Goal: Transaction & Acquisition: Book appointment/travel/reservation

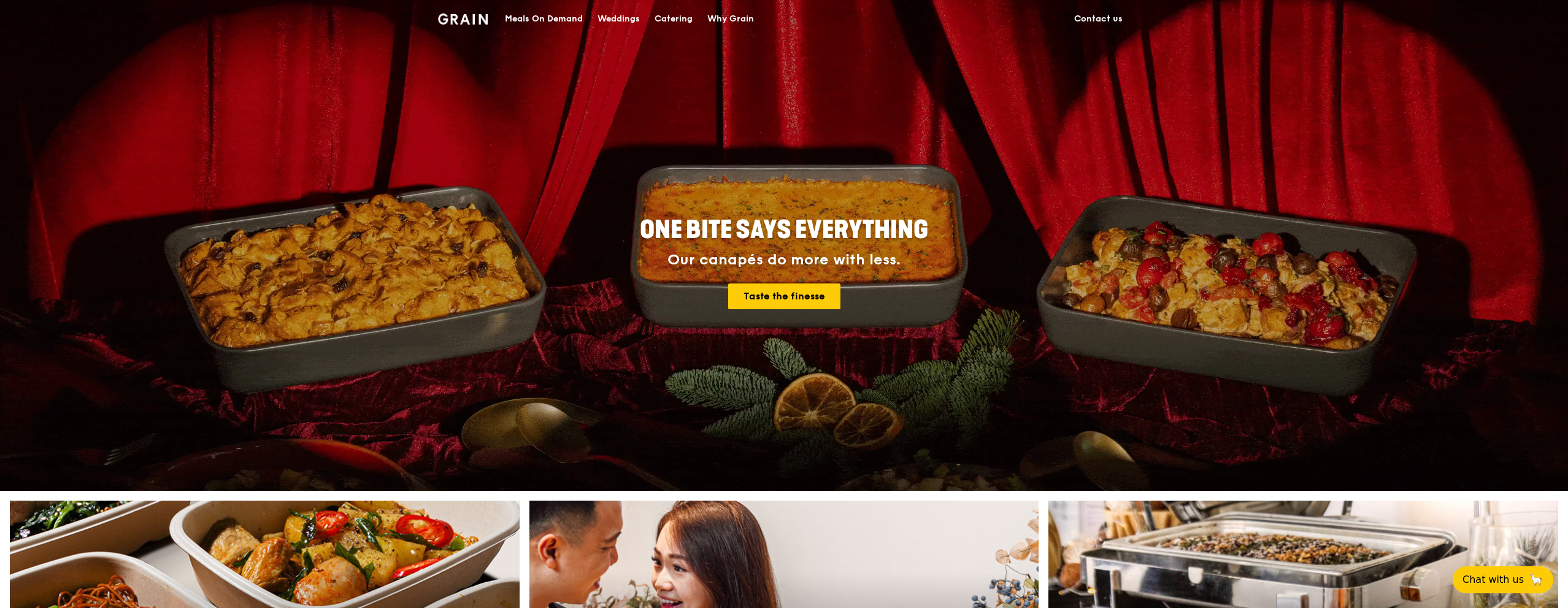
click at [530, 12] on div "Meals On Demand" at bounding box center [543, 19] width 78 height 37
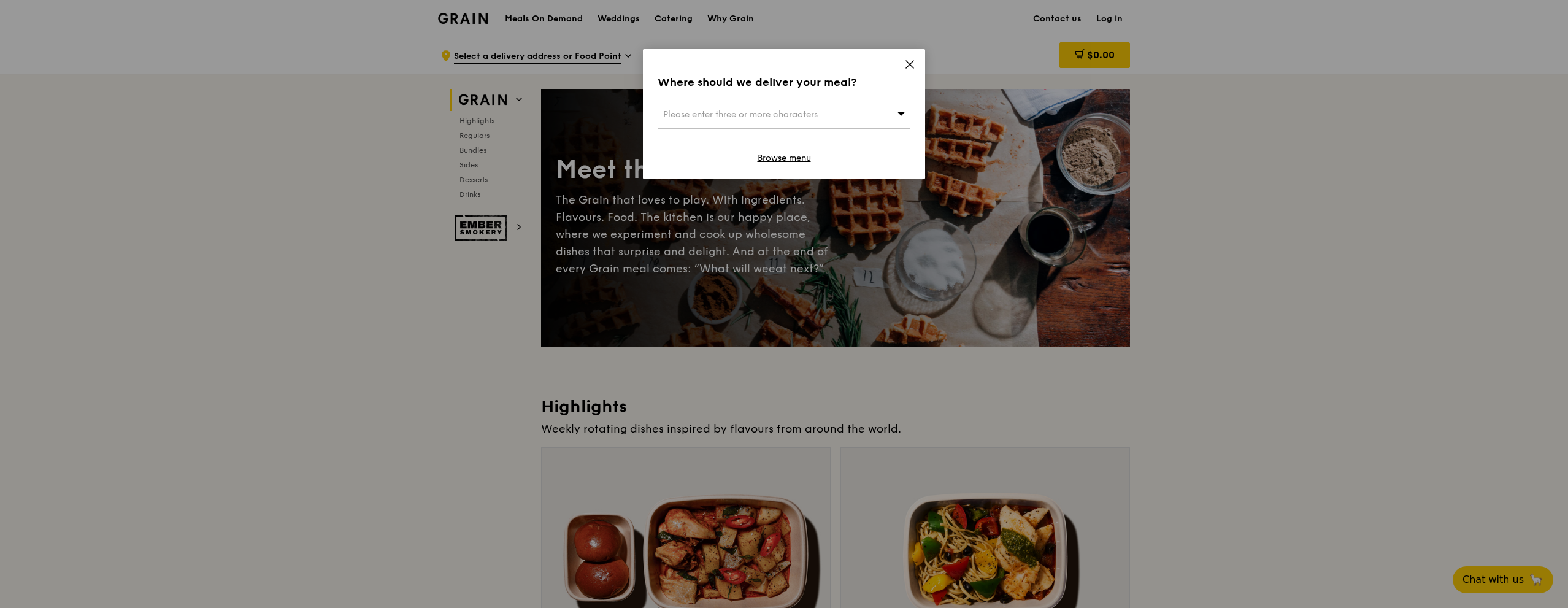
click at [908, 66] on icon at bounding box center [909, 64] width 11 height 11
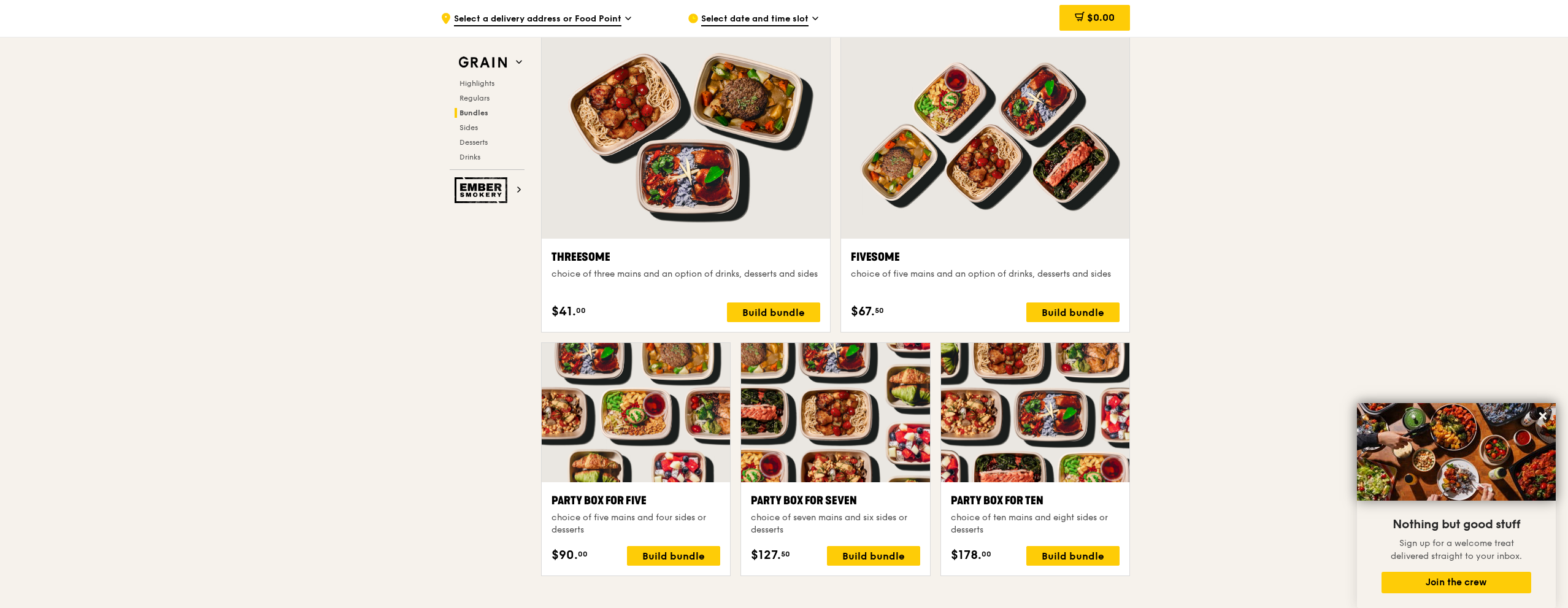
scroll to position [1841, 0]
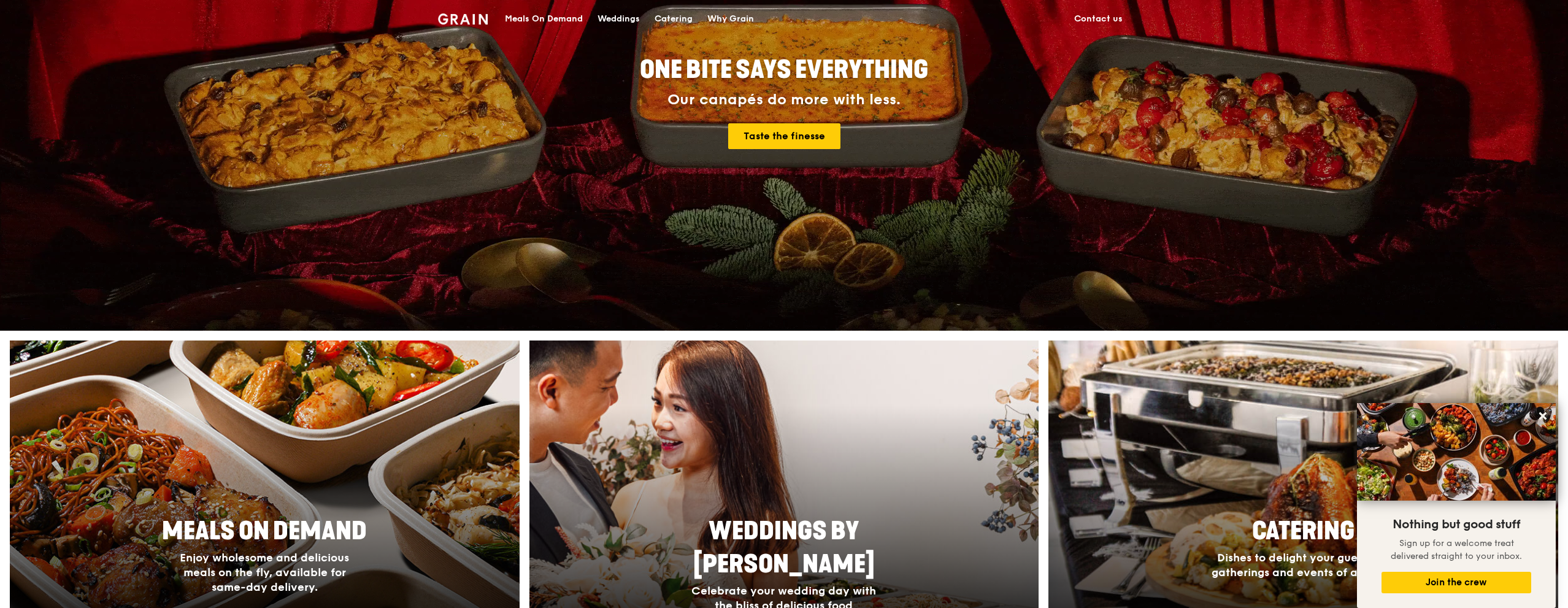
scroll to position [307, 0]
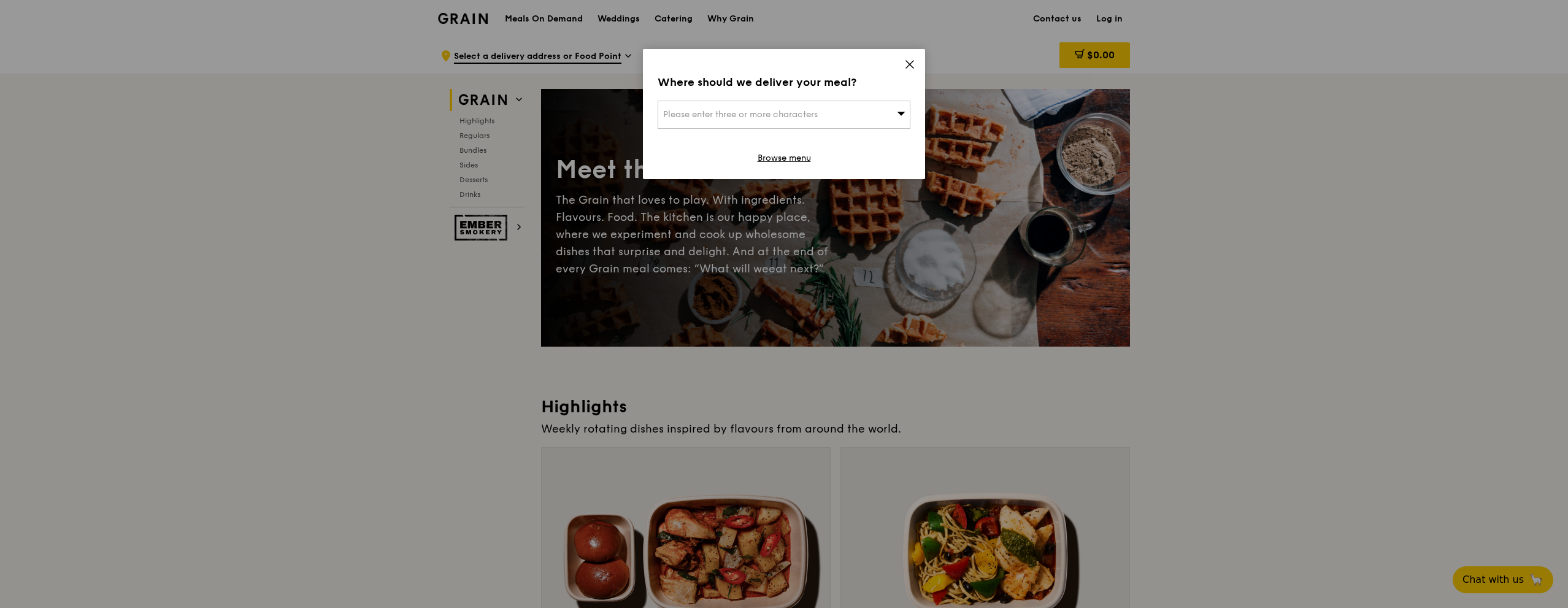
click at [915, 64] on icon at bounding box center [909, 64] width 11 height 11
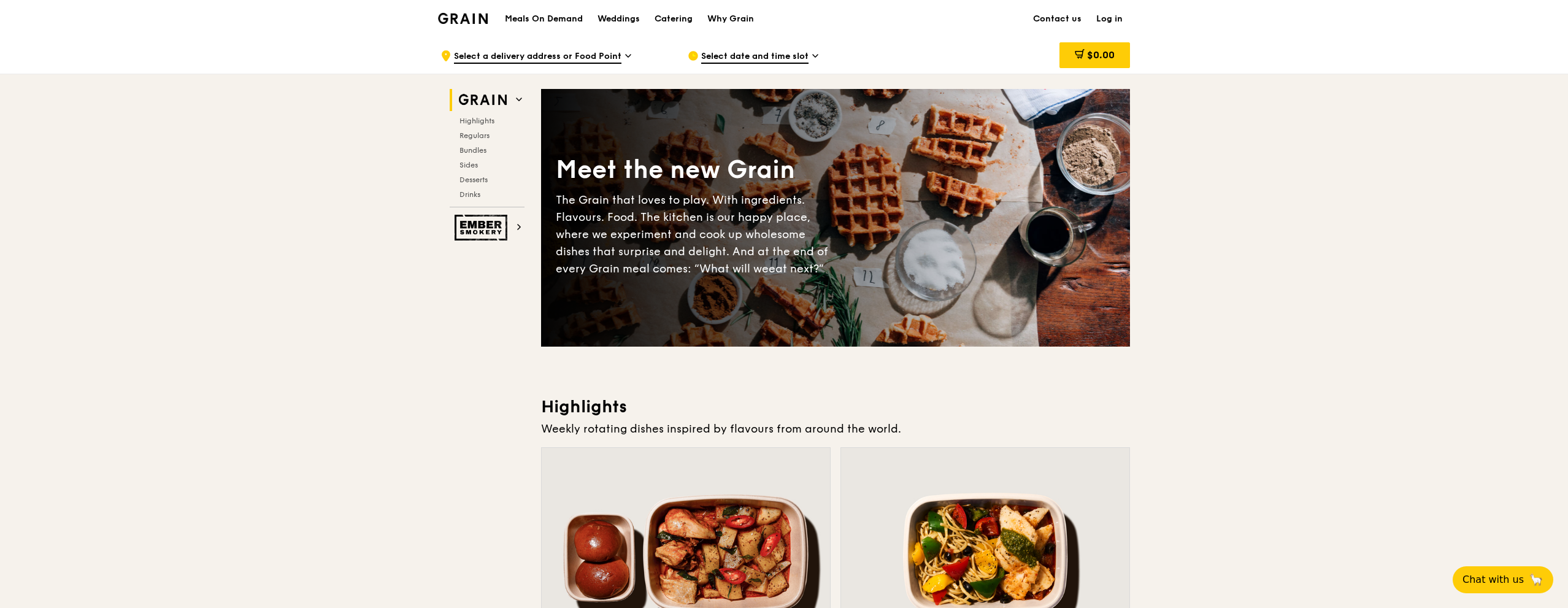
click at [565, 51] on span "Select a delivery address or Food Point" at bounding box center [538, 56] width 168 height 13
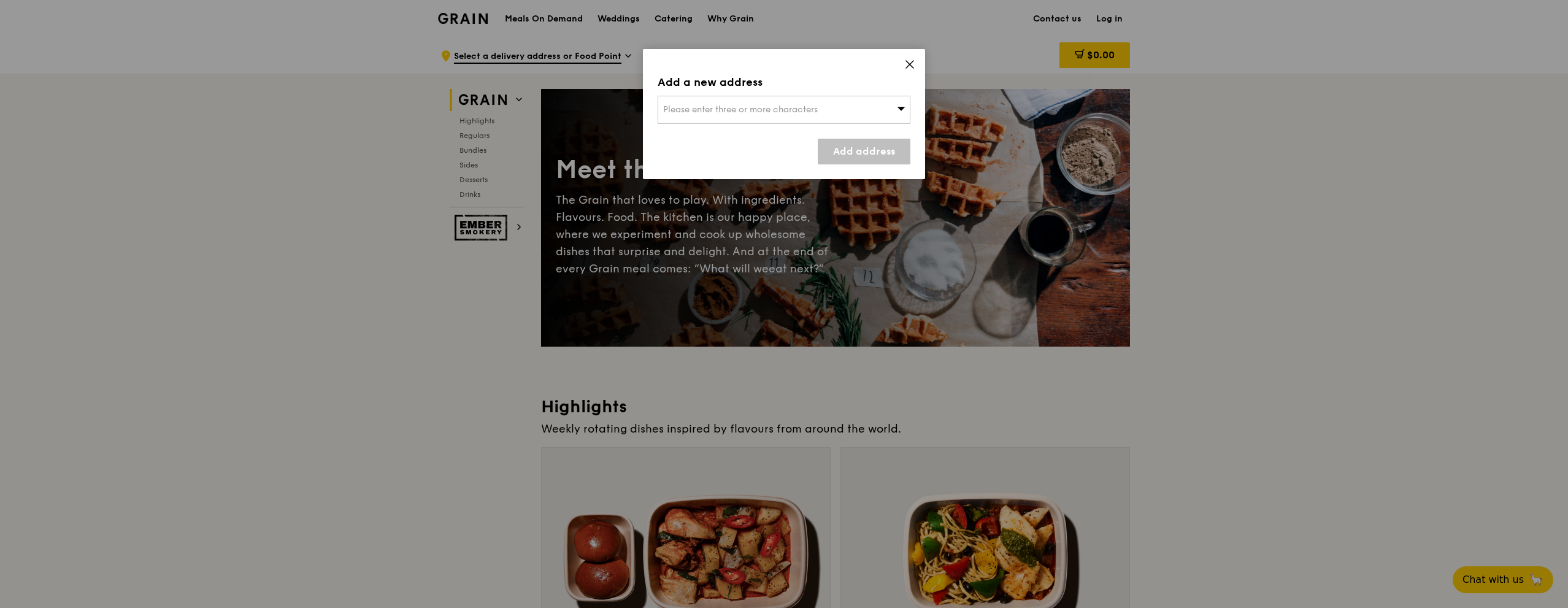
click at [908, 62] on icon at bounding box center [909, 64] width 11 height 11
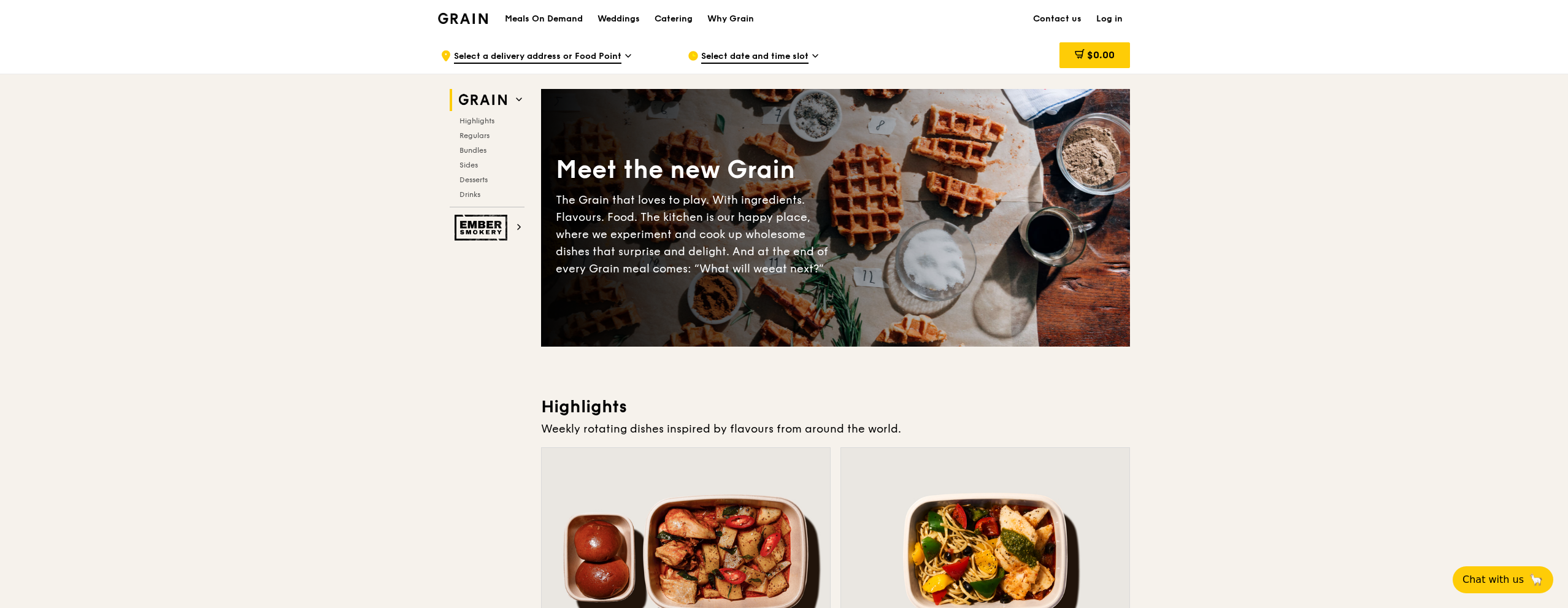
click at [779, 58] on span "Select date and time slot" at bounding box center [755, 56] width 107 height 13
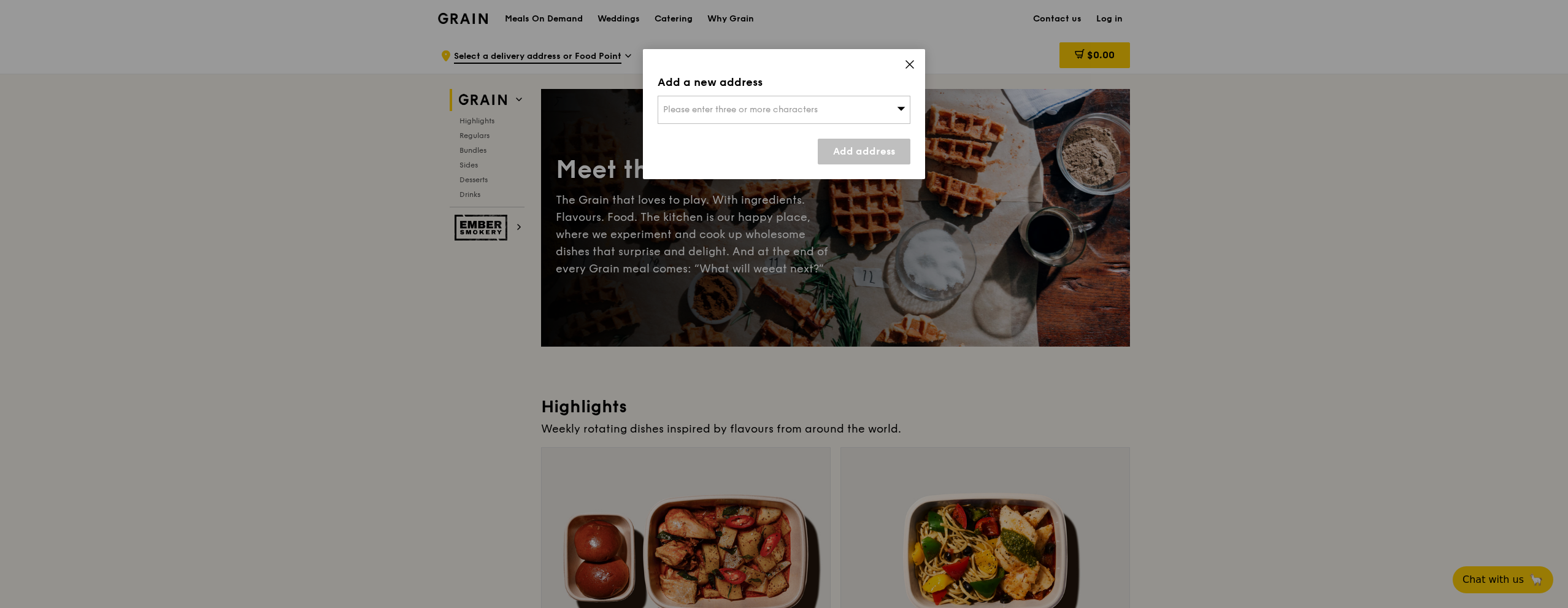
click at [892, 112] on div "Please enter three or more characters" at bounding box center [784, 110] width 253 height 29
type input "159964"
click at [717, 129] on div "[STREET_ADDRESS]" at bounding box center [753, 135] width 181 height 12
click at [882, 140] on link "Add address" at bounding box center [864, 151] width 93 height 26
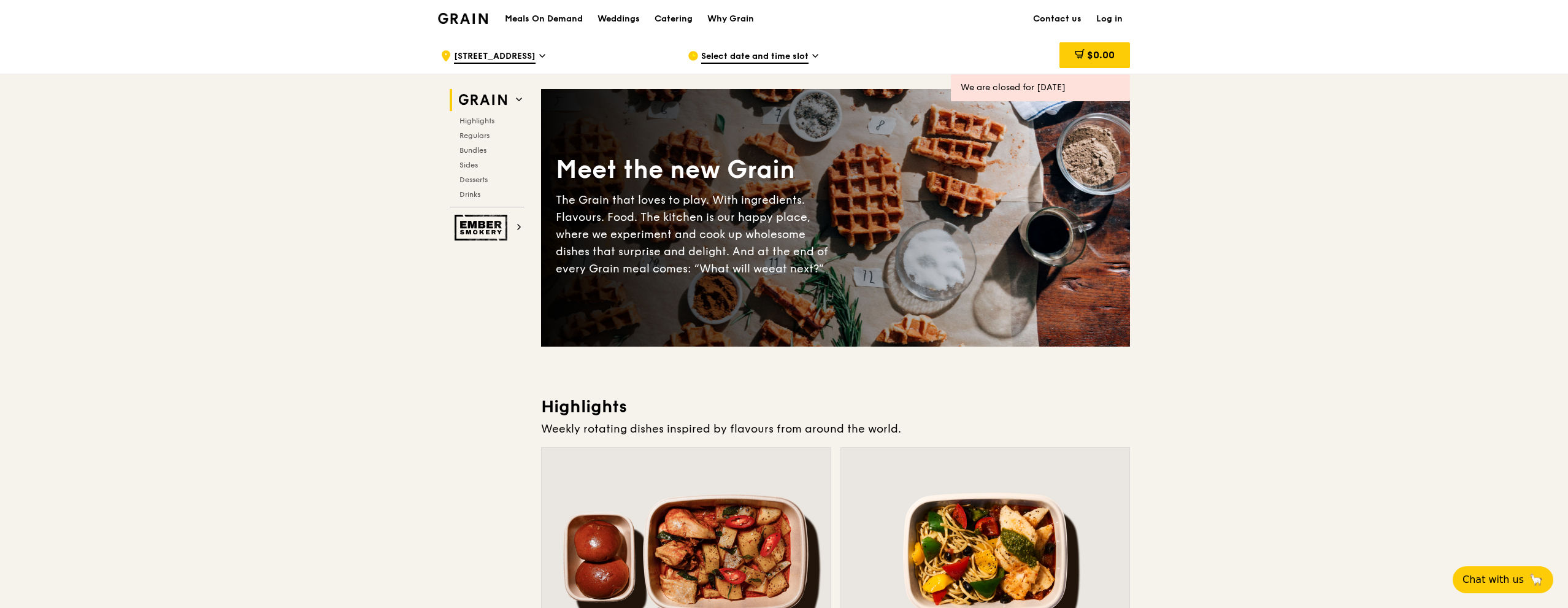
click at [769, 58] on span "Select date and time slot" at bounding box center [755, 56] width 107 height 13
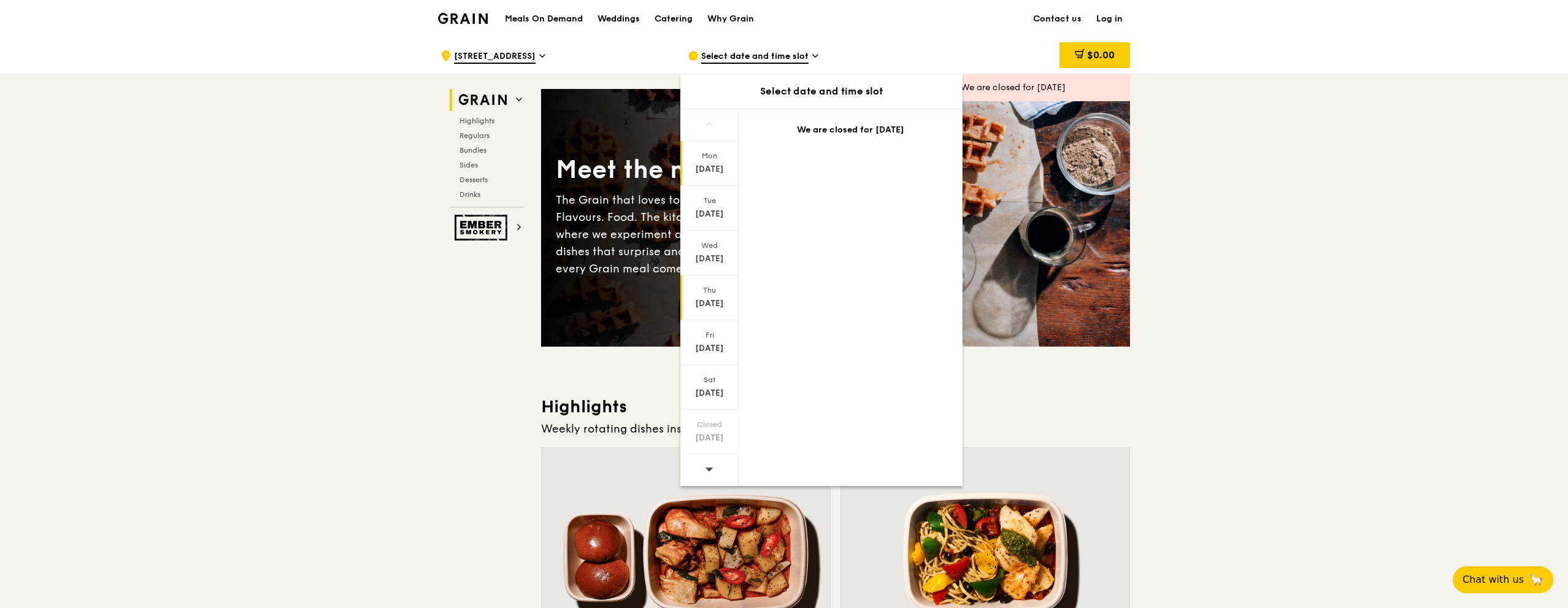
click at [709, 292] on div "Thu" at bounding box center [709, 290] width 54 height 10
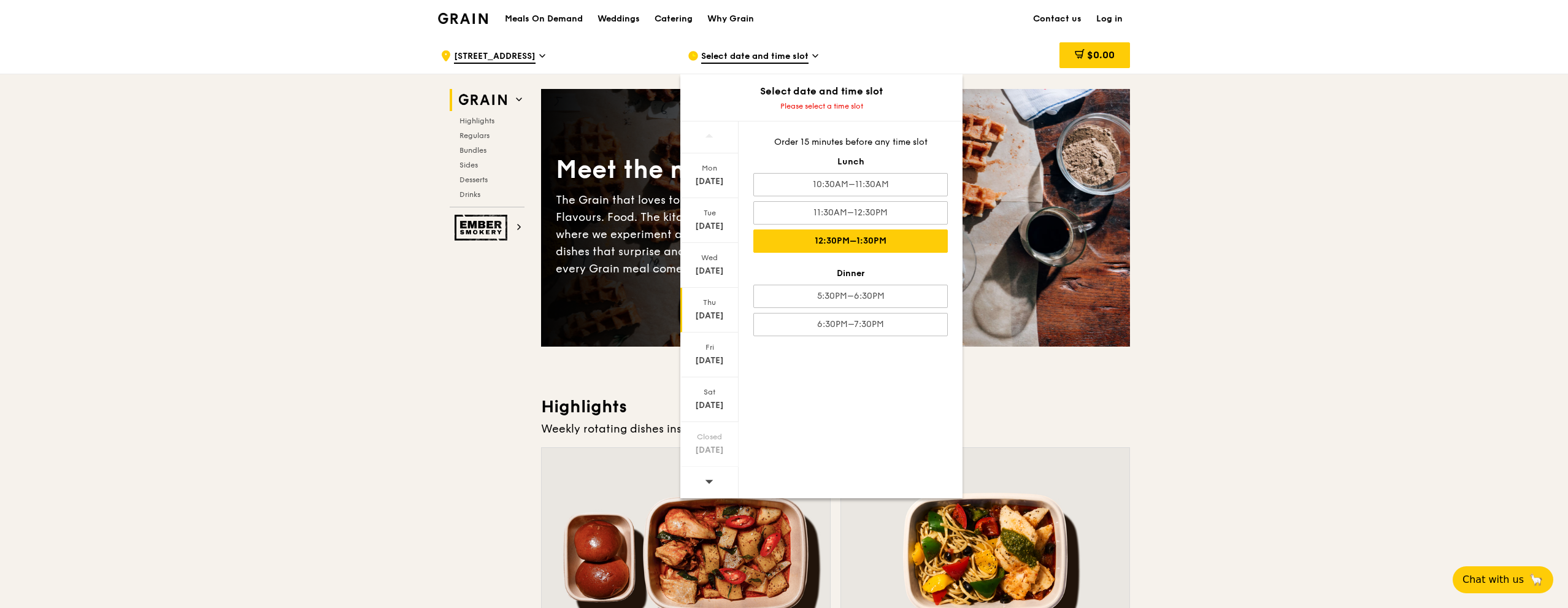
click at [916, 235] on div "12:30PM–1:30PM" at bounding box center [850, 241] width 195 height 23
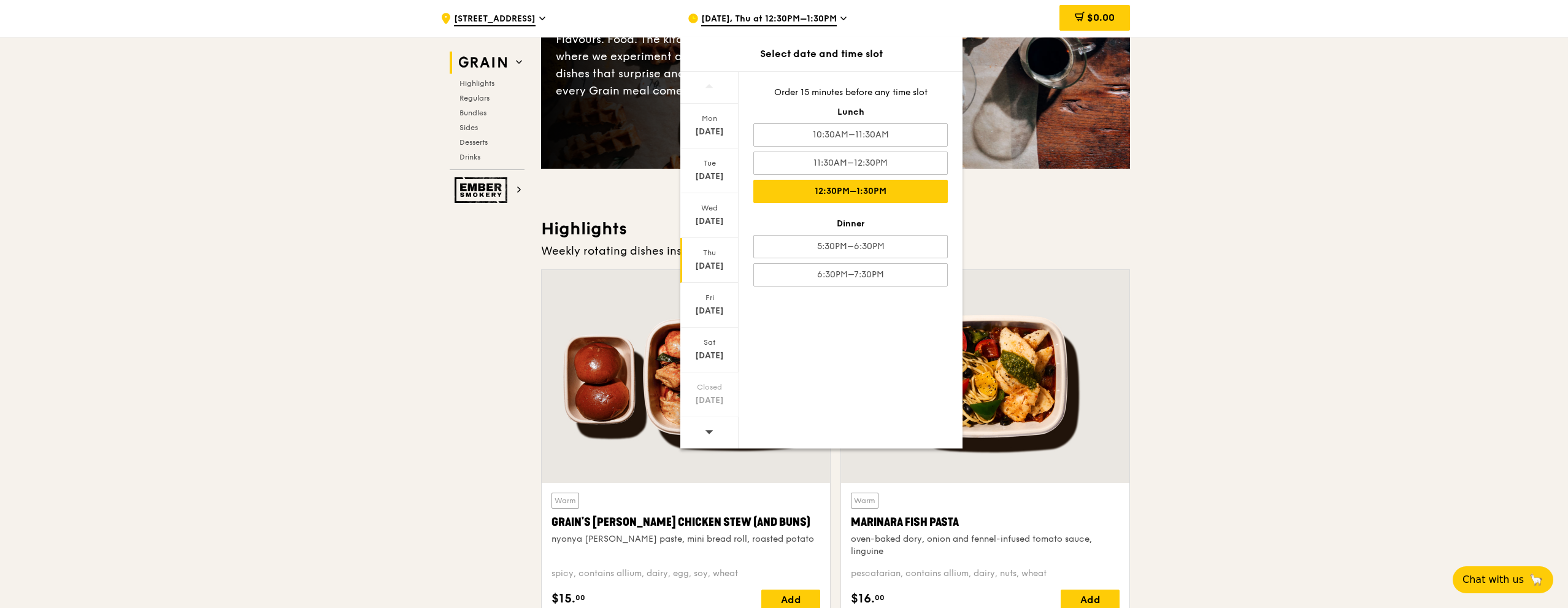
scroll to position [184, 0]
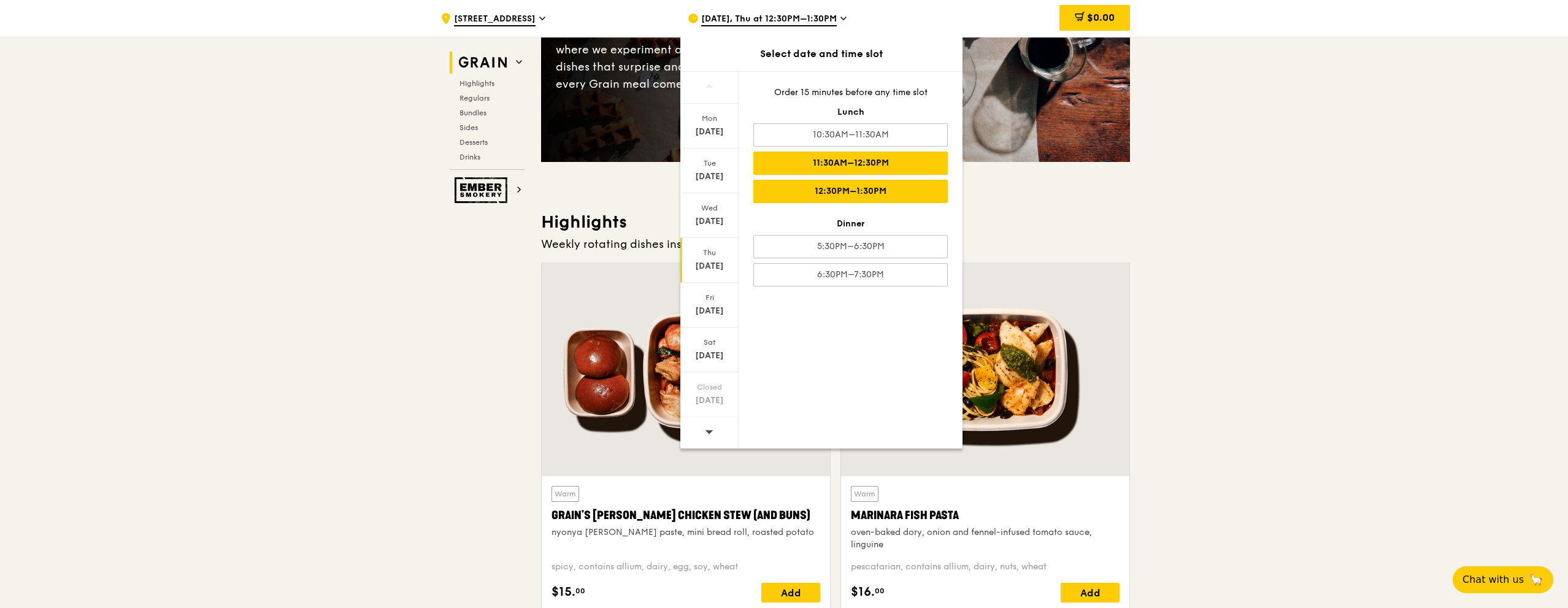
click at [864, 156] on div "11:30AM–12:30PM" at bounding box center [850, 163] width 195 height 23
click at [865, 187] on div "12:30PM–1:30PM" at bounding box center [850, 191] width 195 height 23
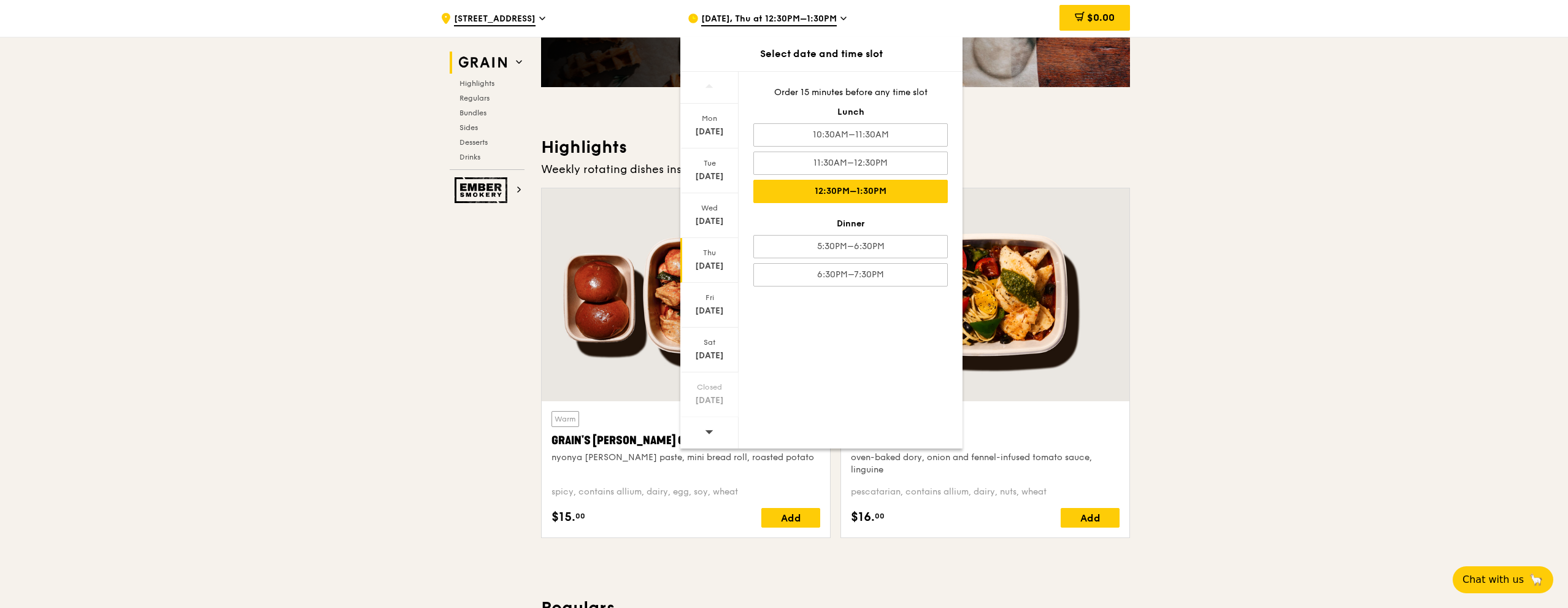
scroll to position [368, 0]
